Goal: Information Seeking & Learning: Learn about a topic

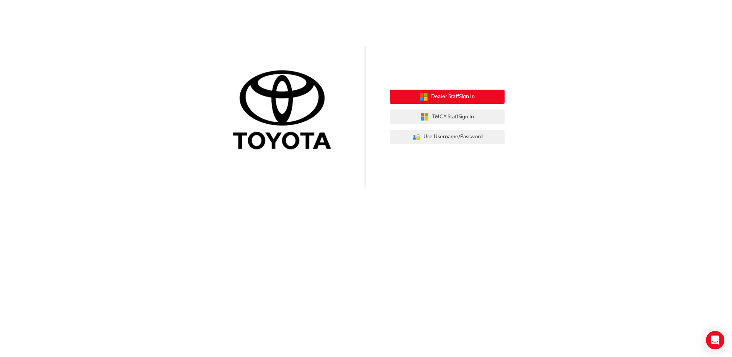
click at [457, 95] on span "Dealer Staff Sign In" at bounding box center [453, 96] width 44 height 9
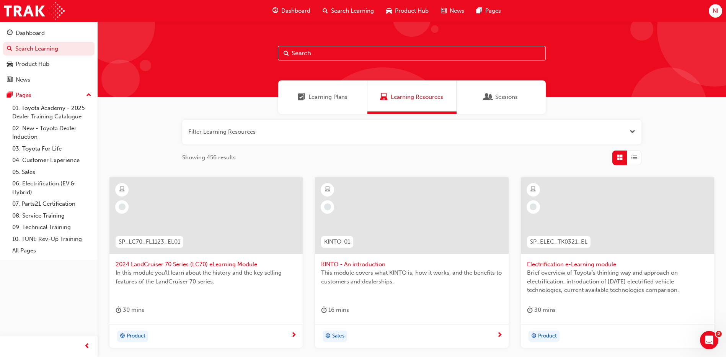
click at [314, 91] on div "Learning Plans" at bounding box center [322, 96] width 89 height 33
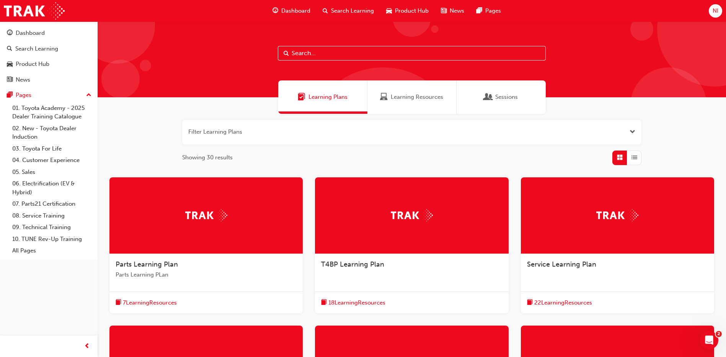
click at [285, 8] on span "Dashboard" at bounding box center [295, 11] width 29 height 9
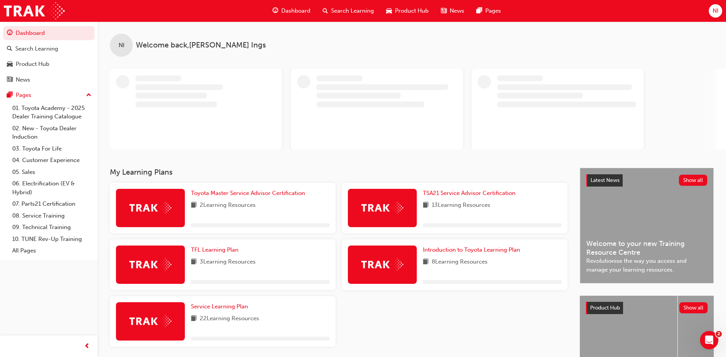
scroll to position [70, 0]
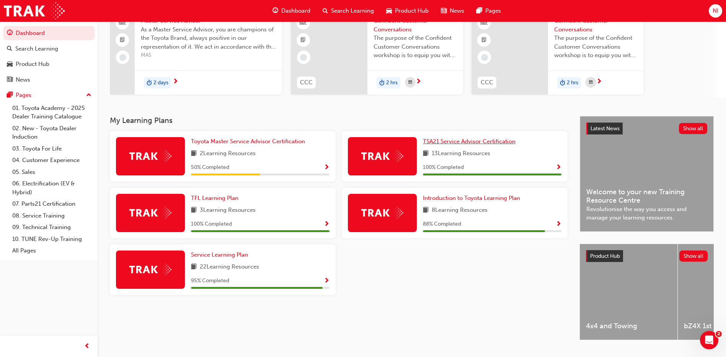
click at [491, 140] on span "TSA21 Service Advisor Certification" at bounding box center [469, 141] width 93 height 7
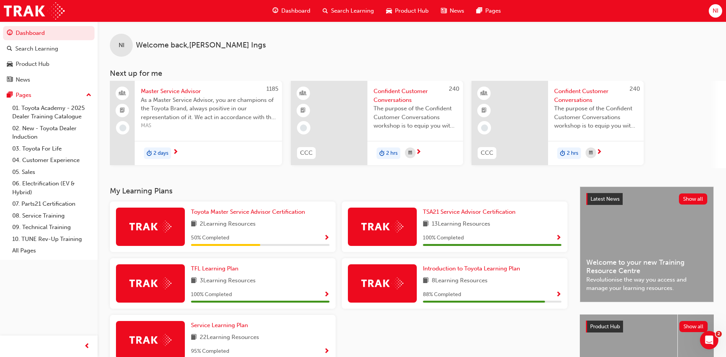
scroll to position [38, 0]
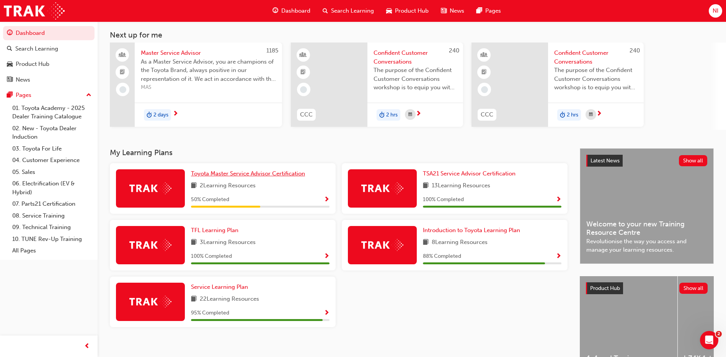
click at [279, 174] on span "Toyota Master Service Advisor Certification" at bounding box center [248, 173] width 114 height 7
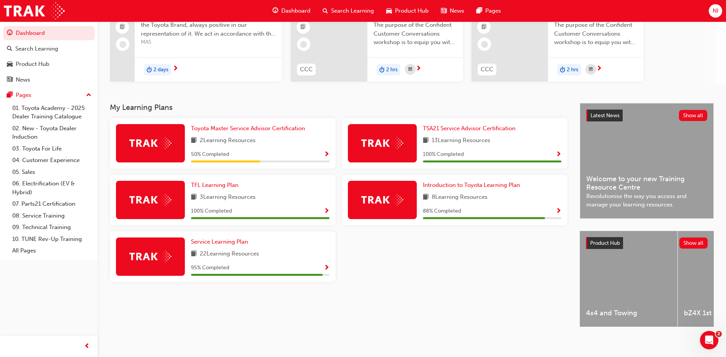
scroll to position [89, 0]
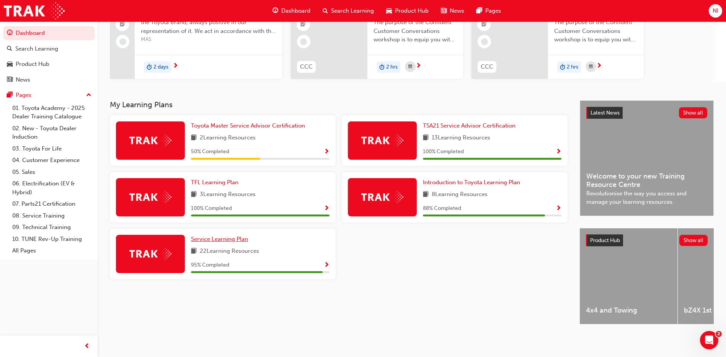
click at [220, 236] on span "Service Learning Plan" at bounding box center [219, 238] width 57 height 7
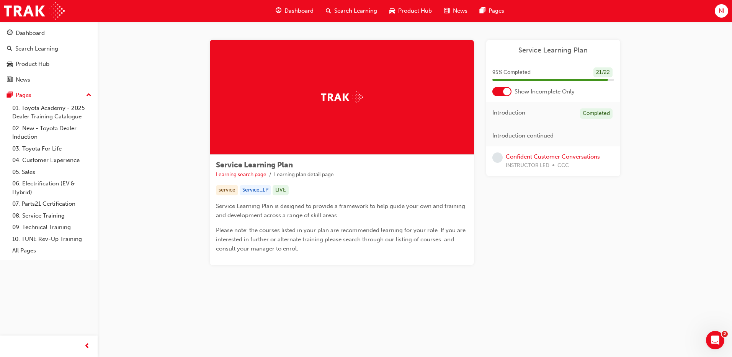
click at [505, 94] on div at bounding box center [507, 92] width 8 height 8
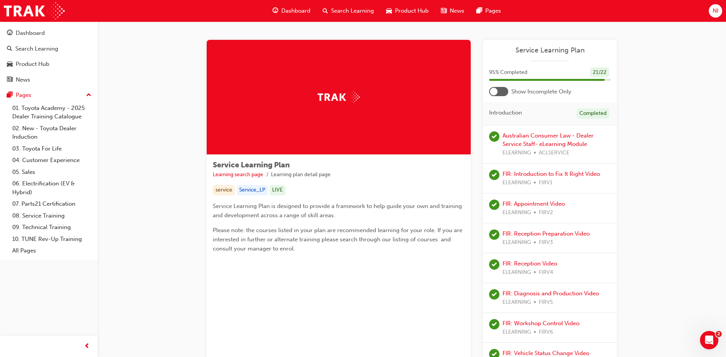
click at [496, 91] on div at bounding box center [494, 92] width 8 height 8
